Goal: Task Accomplishment & Management: Use online tool/utility

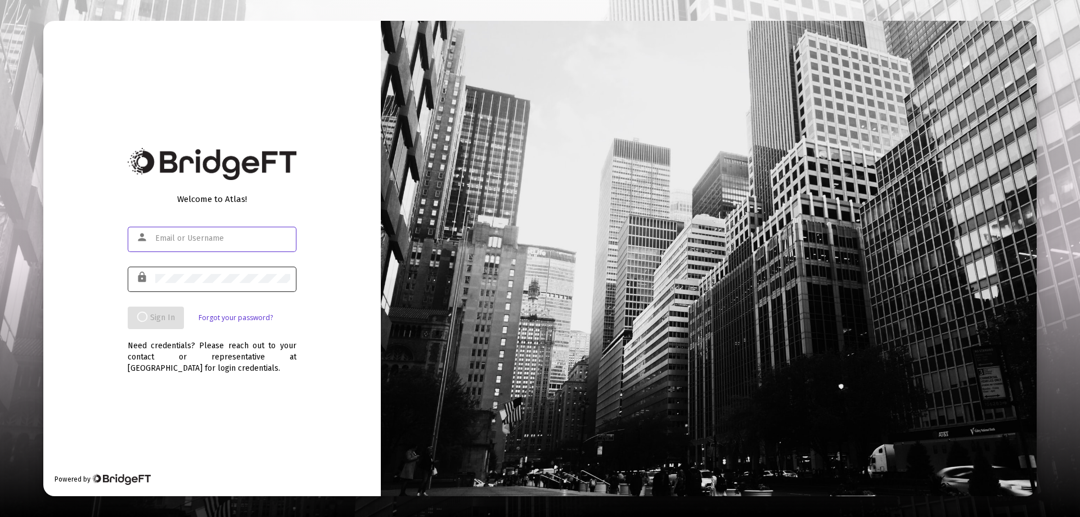
type input "[PERSON_NAME][EMAIL_ADDRESS][DOMAIN_NAME]"
click at [351, 237] on div "Welcome to Atlas! person [PERSON_NAME][EMAIL_ADDRESS][DOMAIN_NAME] lock Sign In…" at bounding box center [211, 258] width 337 height 475
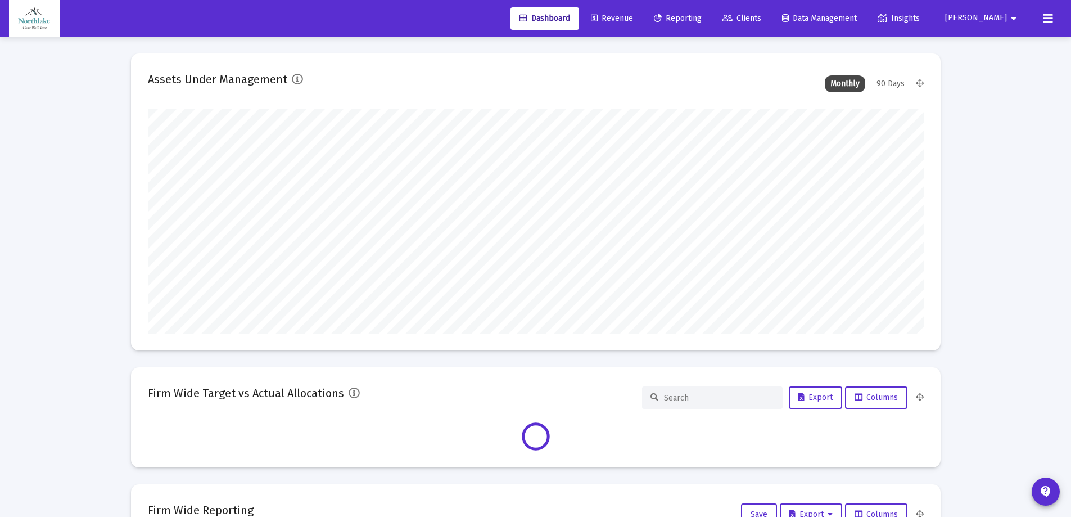
scroll to position [225, 776]
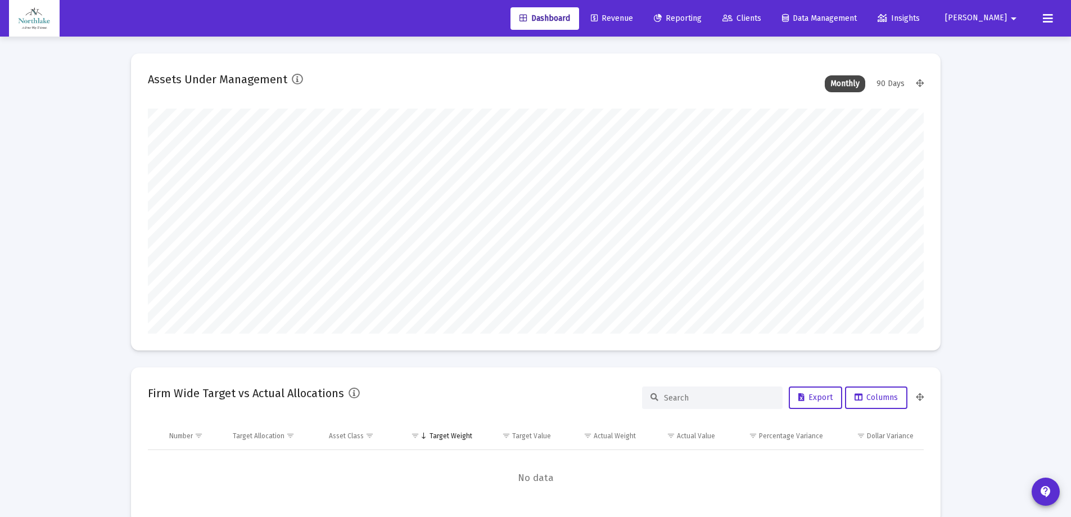
type input "[DATE]"
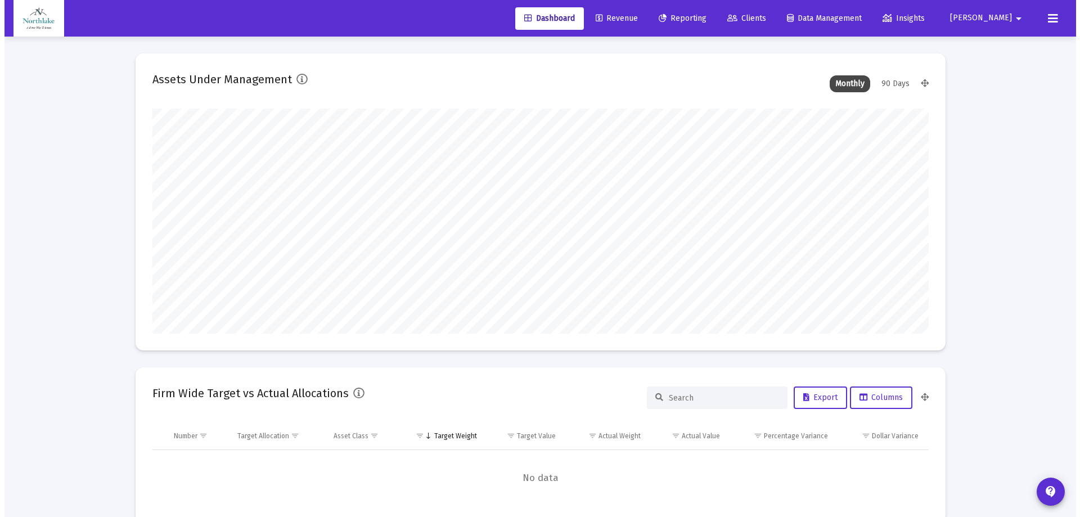
scroll to position [225, 363]
click at [702, 22] on span "Reporting" at bounding box center [678, 18] width 48 height 10
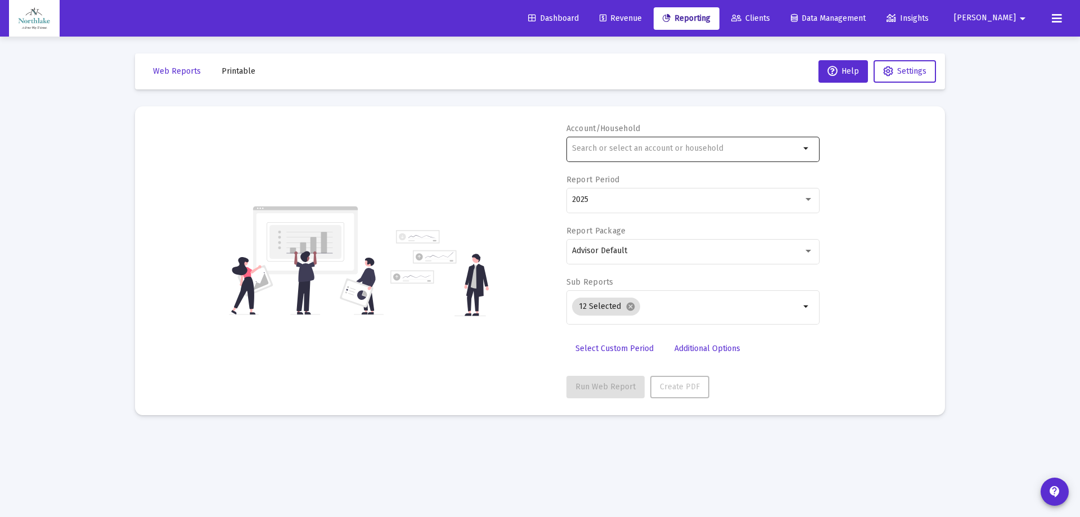
click at [629, 155] on div at bounding box center [686, 148] width 228 height 28
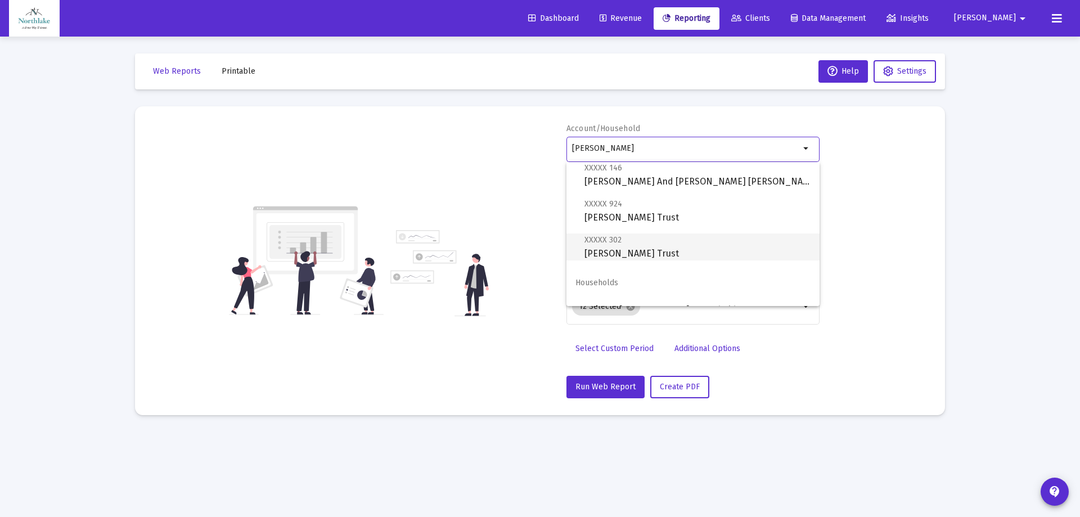
scroll to position [81, 0]
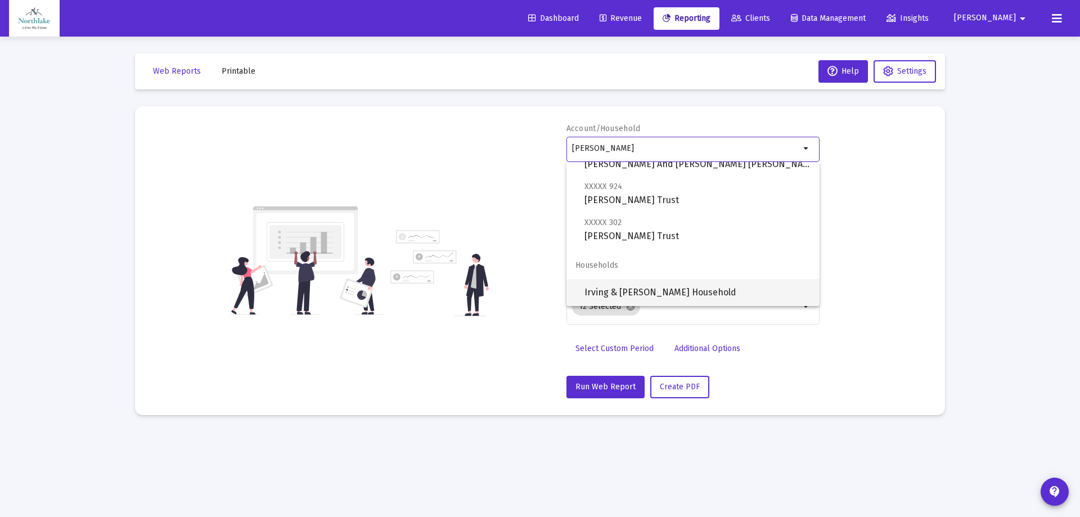
click at [671, 289] on span "Irving & [PERSON_NAME] Household" at bounding box center [697, 292] width 226 height 27
type input "Irving & [PERSON_NAME] Household"
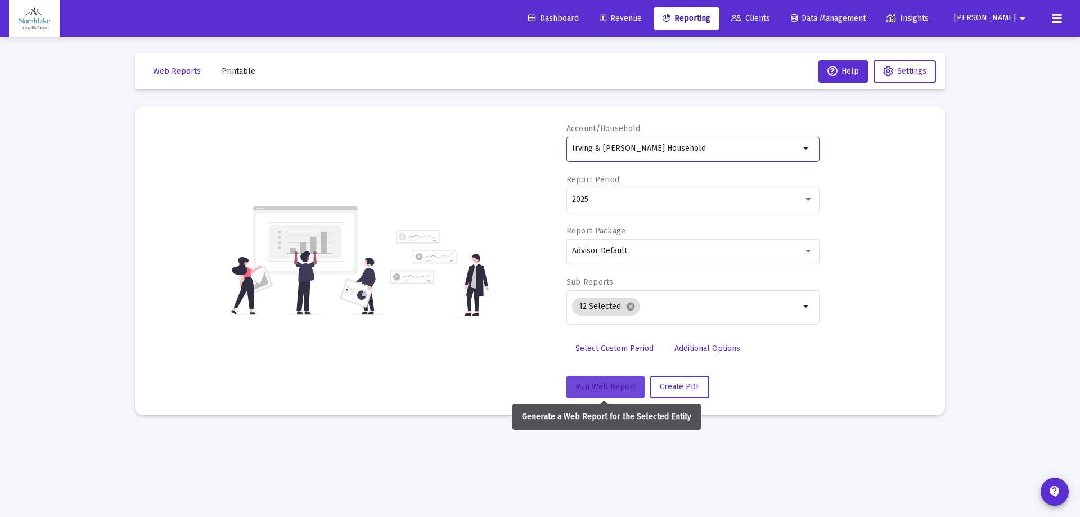
click at [608, 390] on span "Run Web Report" at bounding box center [605, 387] width 60 height 10
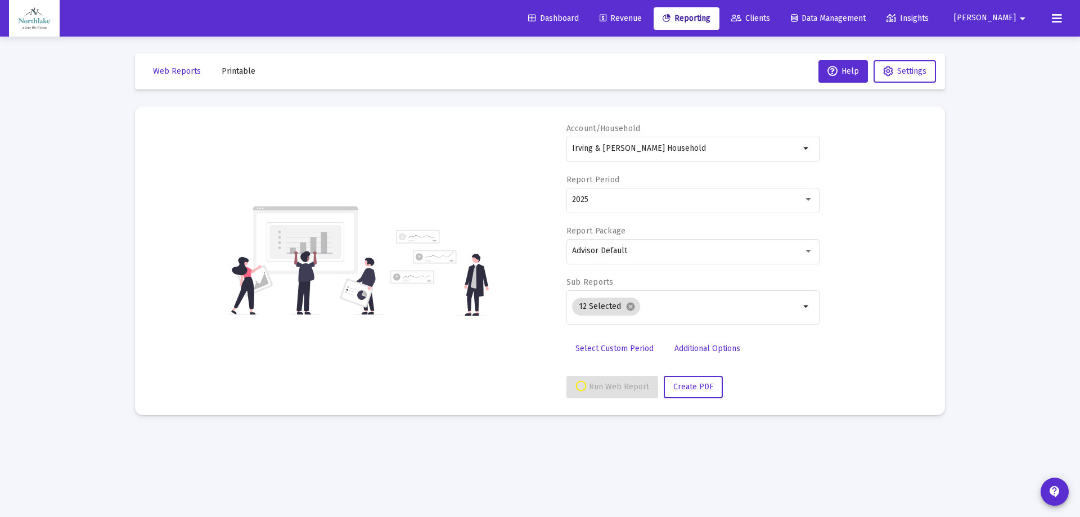
click at [934, 235] on mat-card "Account/[PERSON_NAME] & [PERSON_NAME] Household arrow_drop_down Report Period 2…" at bounding box center [540, 260] width 810 height 309
click at [690, 132] on div "Account/Household arrow_drop_down" at bounding box center [692, 148] width 253 height 51
click at [691, 146] on input "text" at bounding box center [686, 148] width 228 height 9
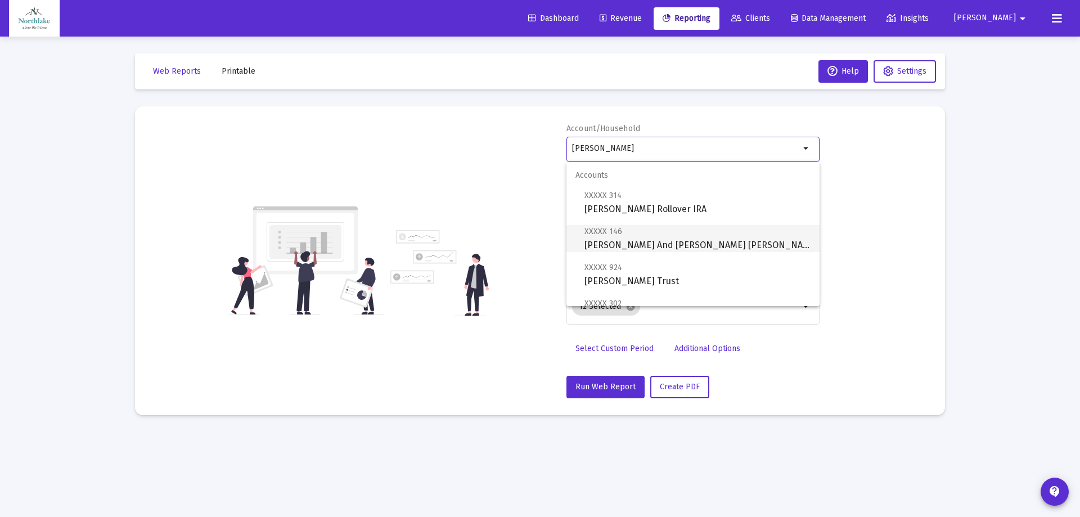
click at [629, 247] on span "XXXXX 146 Irving And Dorothy Rom Charita Corporation" at bounding box center [697, 238] width 226 height 28
type input "[PERSON_NAME] And [PERSON_NAME] [PERSON_NAME] Corporation"
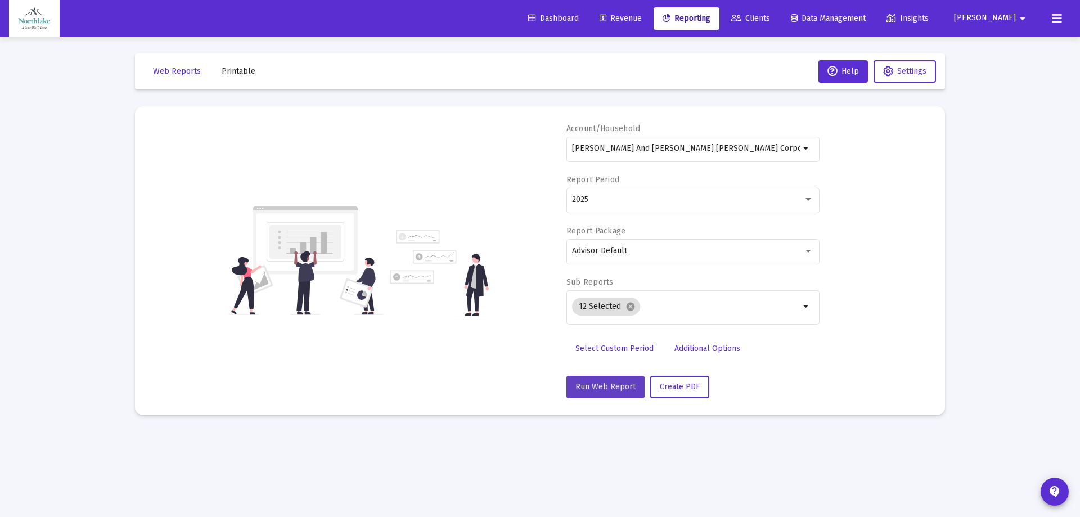
click at [617, 382] on span "Run Web Report" at bounding box center [605, 387] width 60 height 10
click at [982, 250] on div "Loading... Web Reports Printable Help Settings Account/Household Irving And Dor…" at bounding box center [540, 258] width 1080 height 517
select select "View all"
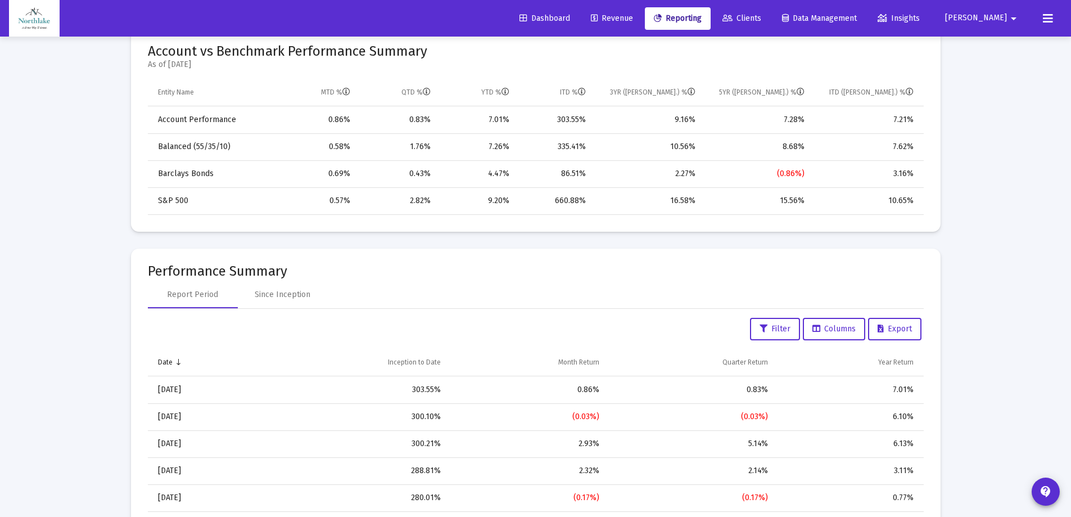
scroll to position [562, 0]
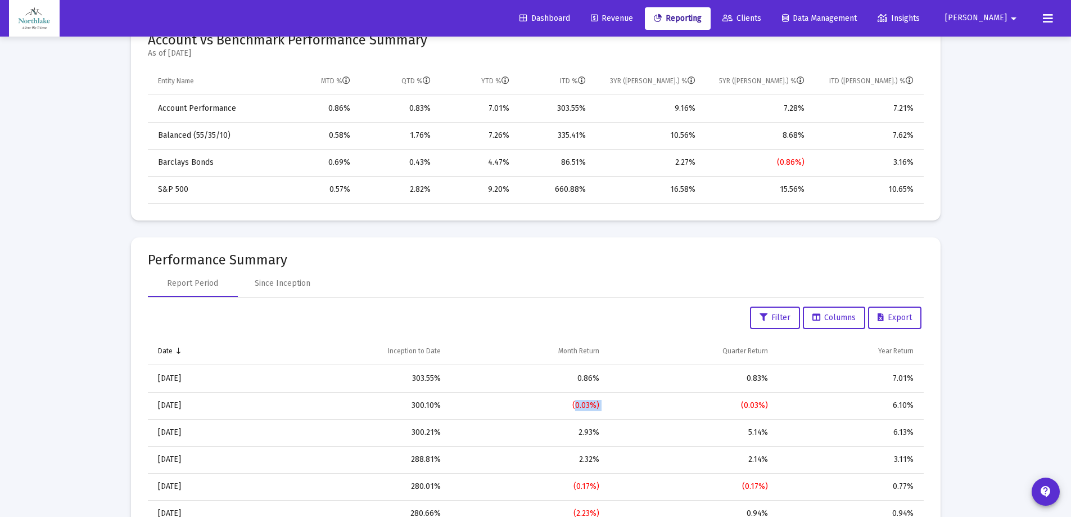
drag, startPoint x: 601, startPoint y: 406, endPoint x: 664, endPoint y: 406, distance: 63.0
click at [626, 406] on tr "7/31/2025 300.10% (0.03%) (0.03%) 6.10%" at bounding box center [536, 405] width 776 height 27
click at [795, 400] on div "6.10%" at bounding box center [849, 405] width 130 height 11
